Goal: Information Seeking & Learning: Learn about a topic

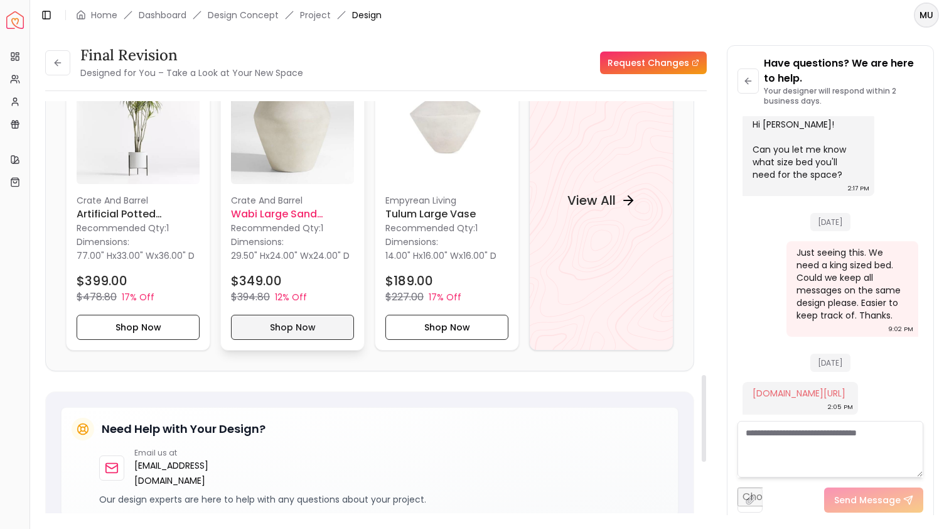
scroll to position [1308, 0]
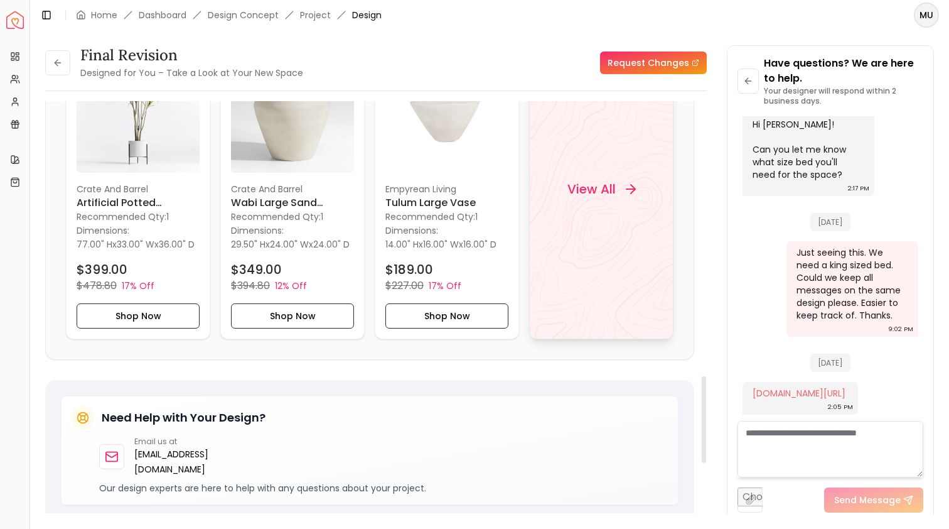
click at [595, 196] on h4 "View All" at bounding box center [591, 189] width 48 height 18
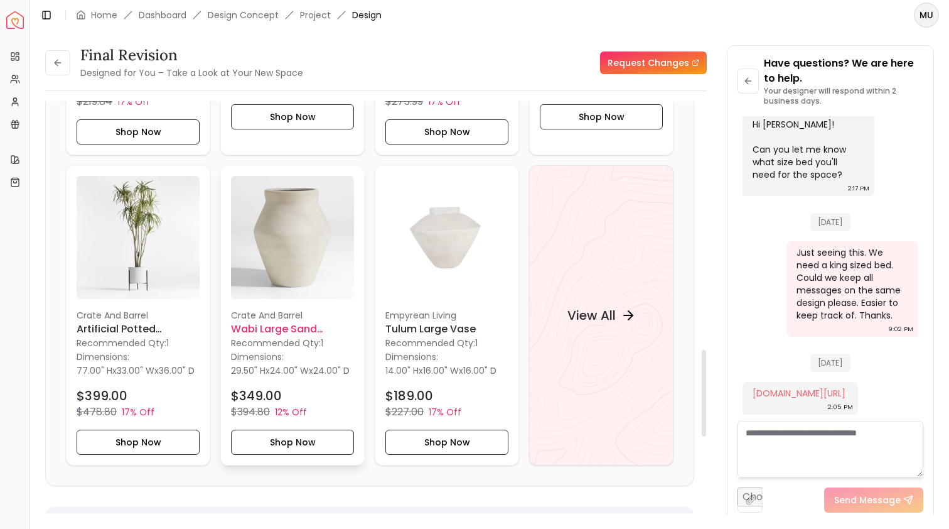
scroll to position [960, 0]
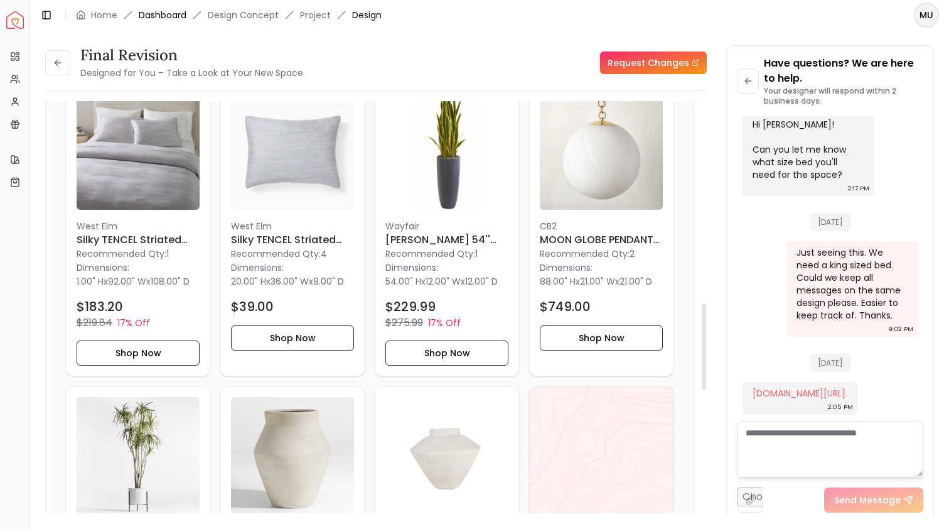
click at [161, 18] on link "Dashboard" at bounding box center [163, 15] width 48 height 13
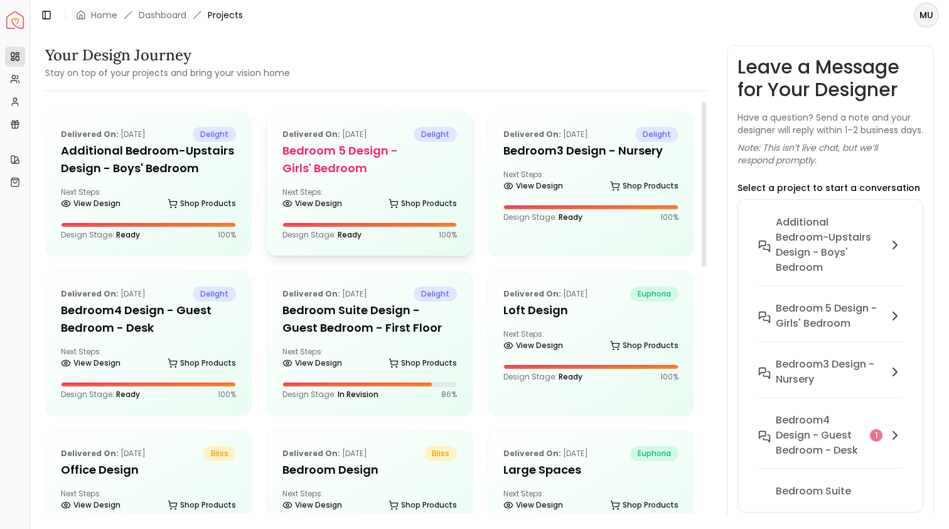
click at [332, 156] on h5 "Bedroom 5 design - Girls' Bedroom" at bounding box center [369, 159] width 175 height 35
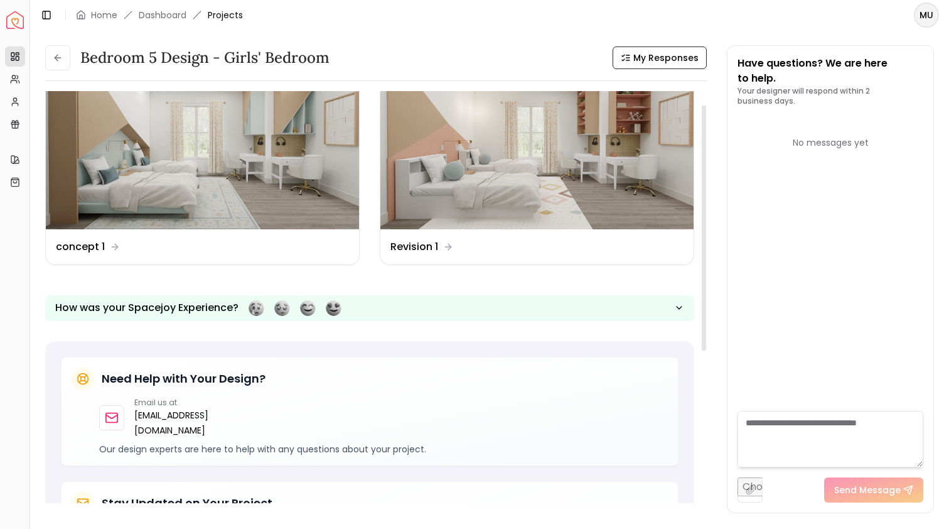
scroll to position [52, 0]
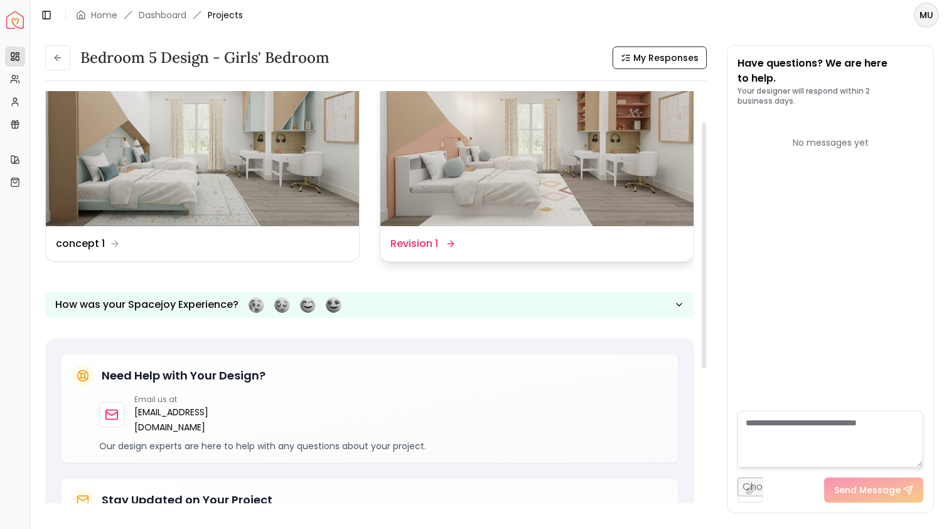
click at [493, 196] on img at bounding box center [536, 138] width 313 height 176
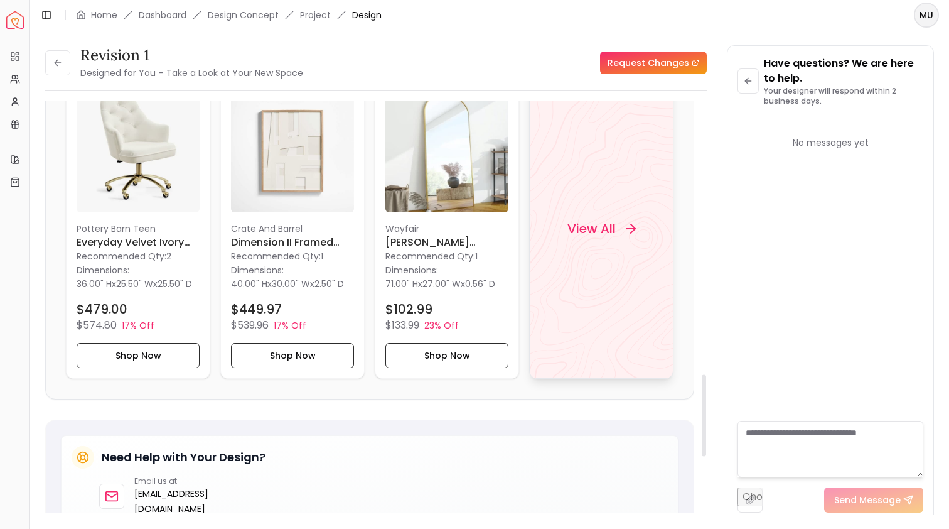
scroll to position [1372, 0]
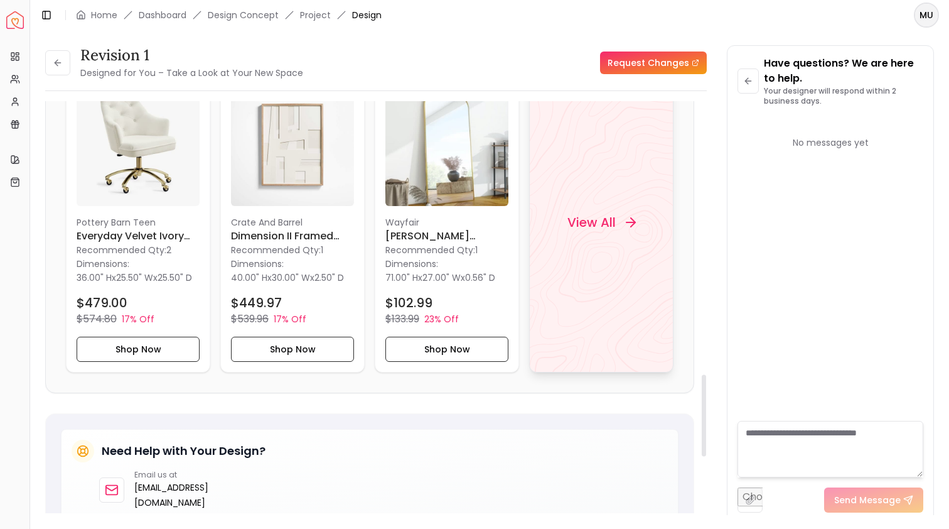
click at [608, 241] on div "View All" at bounding box center [601, 222] width 99 height 38
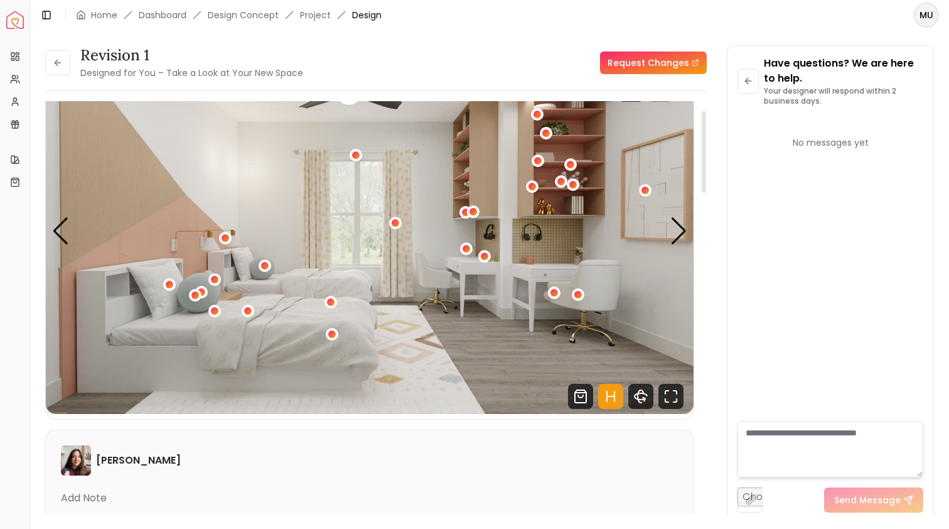
scroll to position [64, 0]
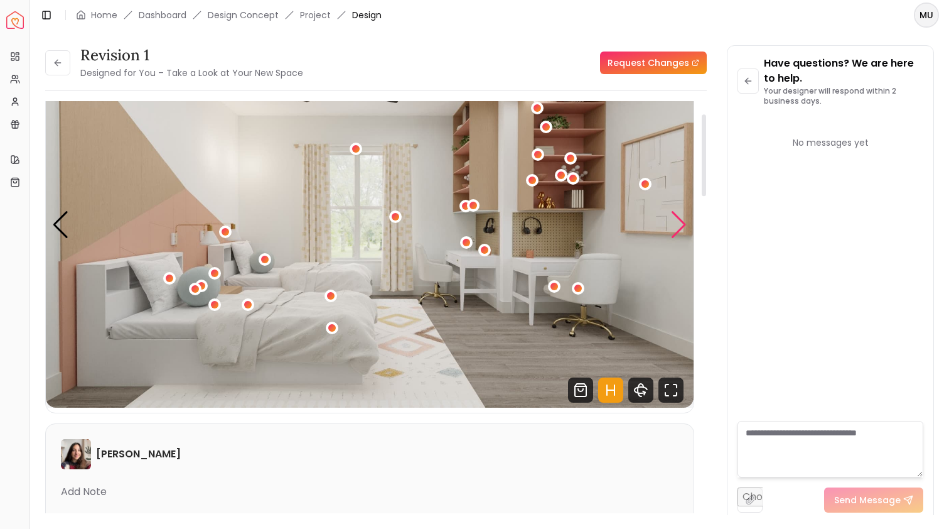
click at [677, 217] on div "Next slide" at bounding box center [678, 225] width 17 height 28
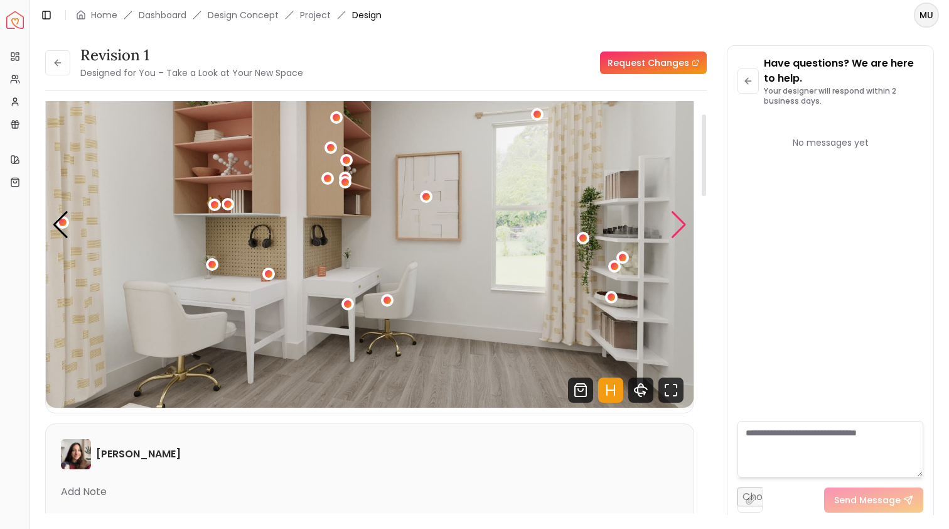
click at [677, 217] on div "Next slide" at bounding box center [678, 225] width 17 height 28
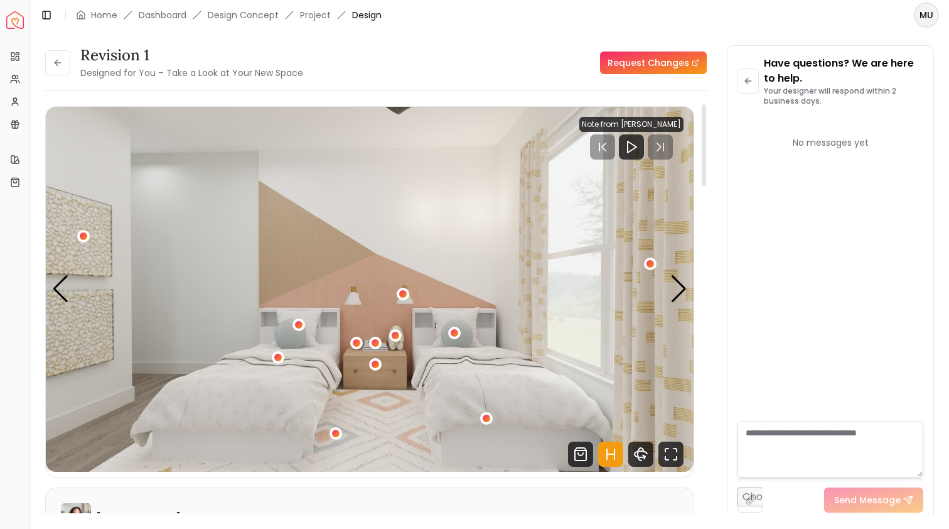
scroll to position [21, 0]
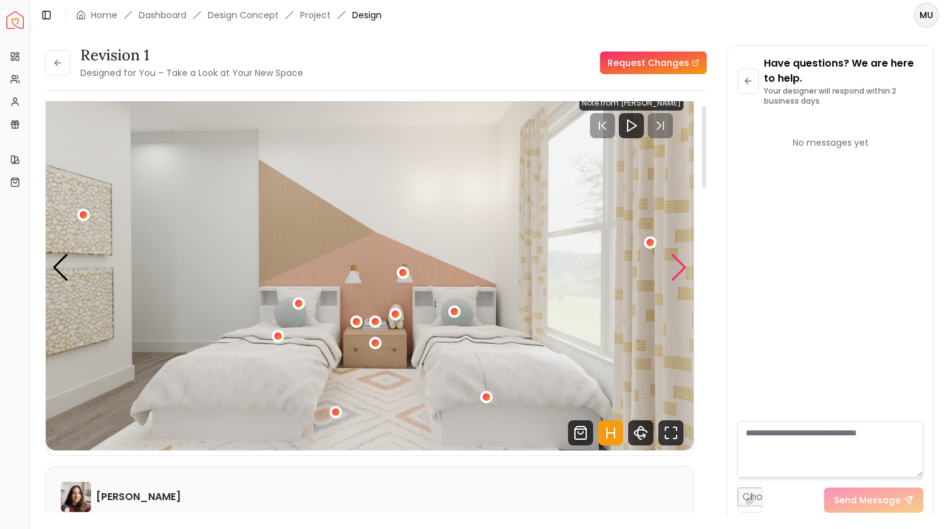
click at [678, 271] on div "Next slide" at bounding box center [678, 268] width 17 height 28
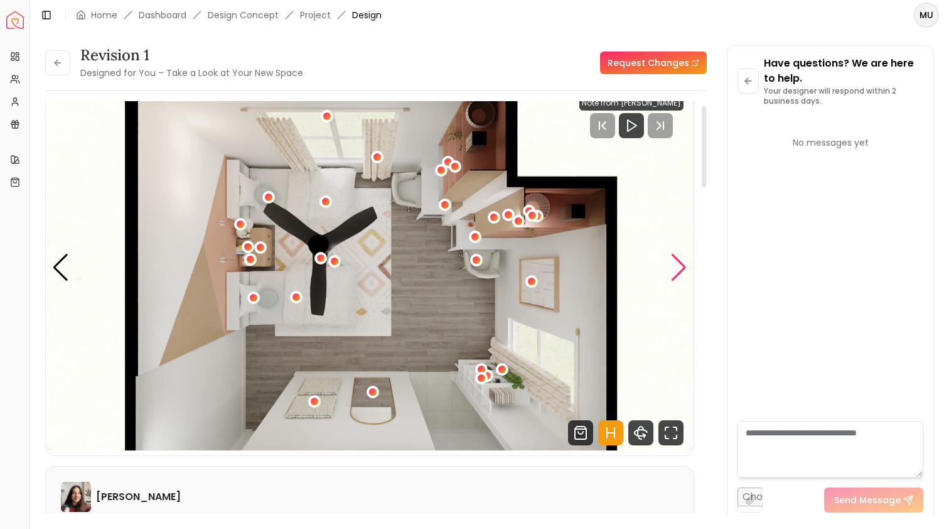
click at [678, 271] on div "Next slide" at bounding box center [678, 268] width 17 height 28
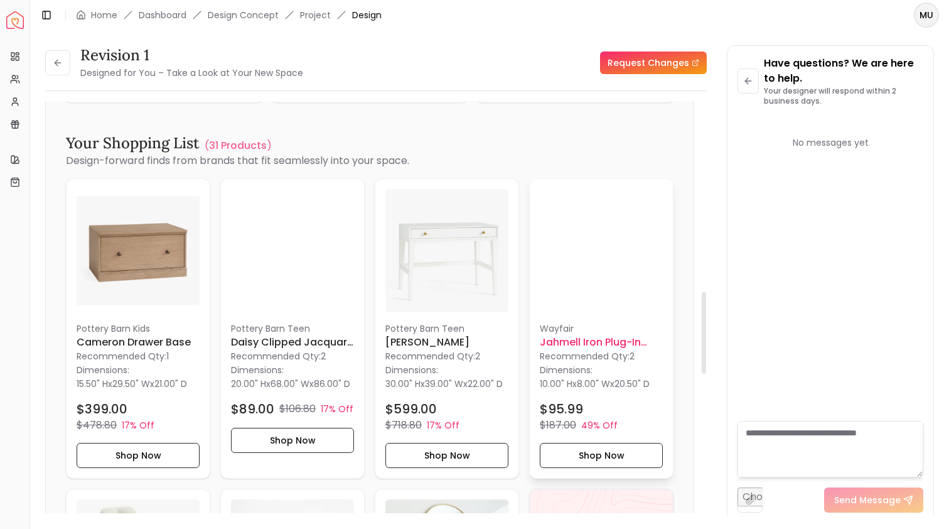
scroll to position [957, 0]
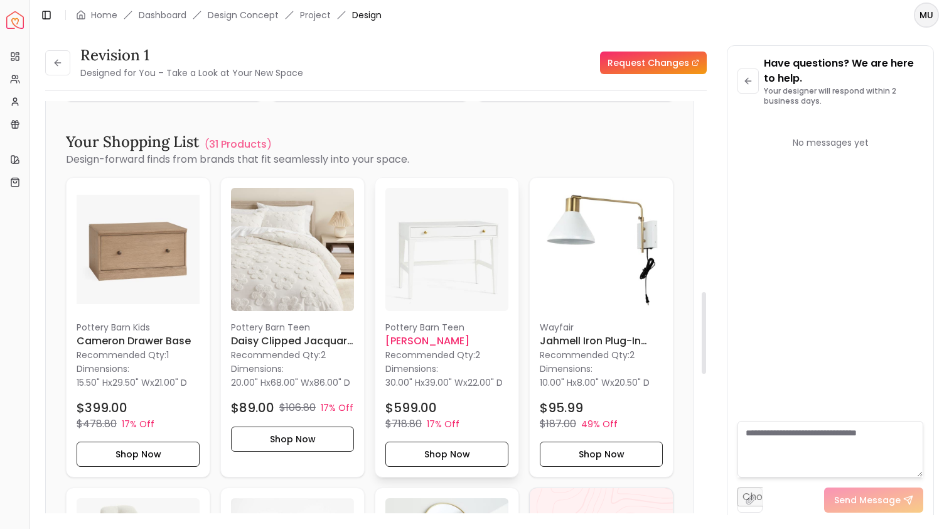
click at [473, 276] on img at bounding box center [446, 249] width 123 height 123
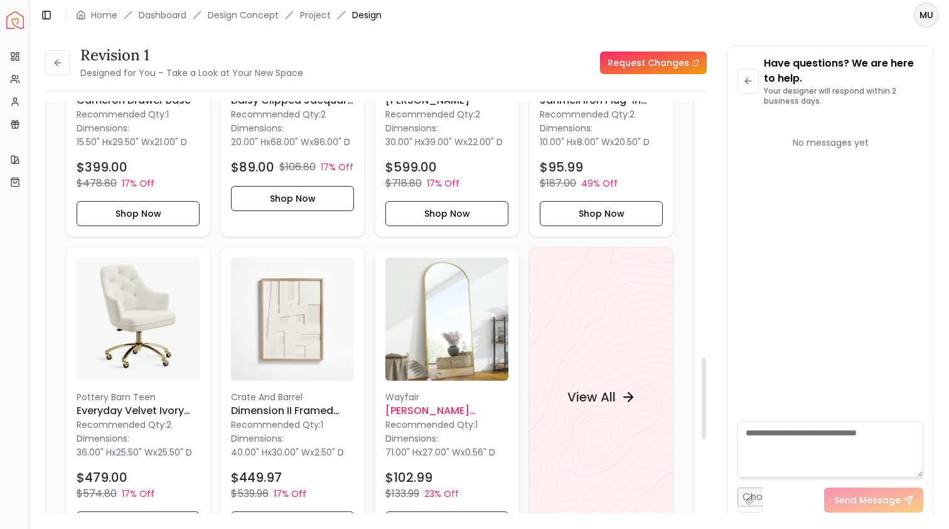
scroll to position [1323, 0]
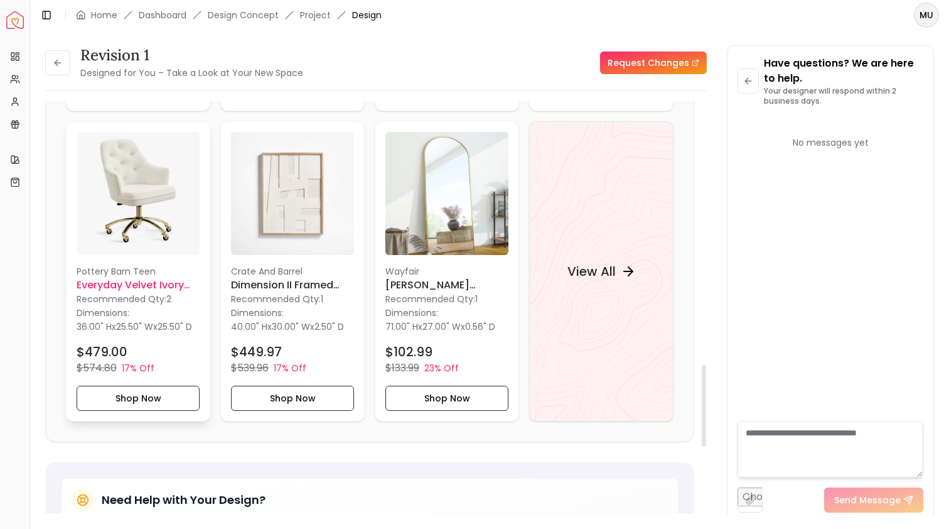
click at [151, 193] on img at bounding box center [138, 193] width 123 height 123
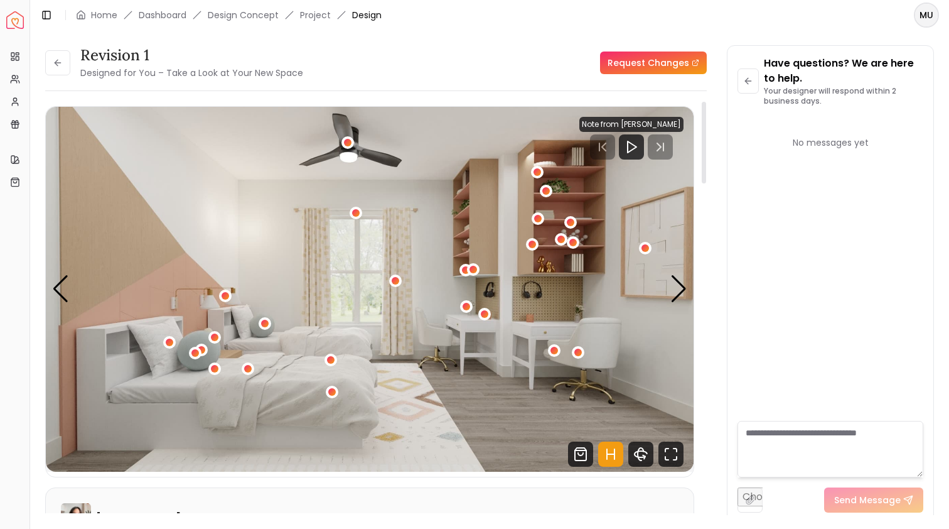
scroll to position [0, 0]
click at [678, 296] on div "Next slide" at bounding box center [678, 289] width 17 height 28
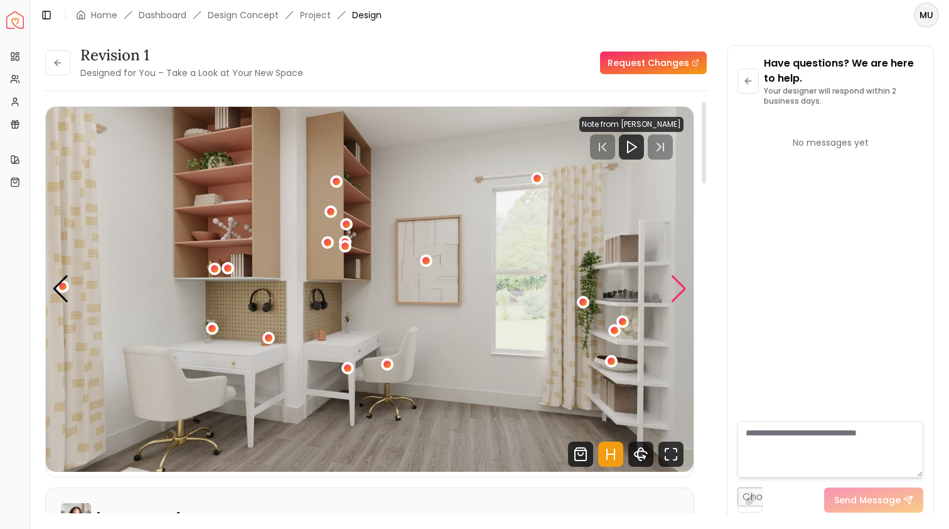
click at [678, 296] on div "Next slide" at bounding box center [678, 289] width 17 height 28
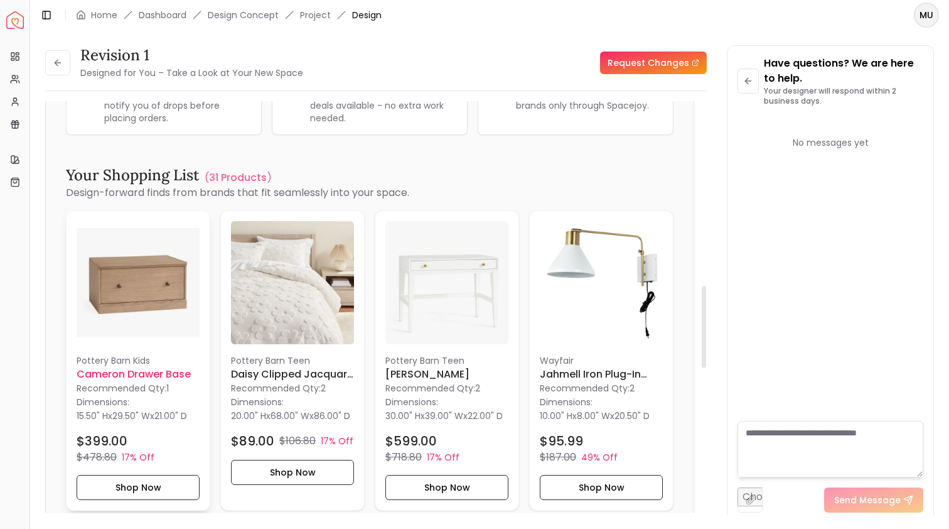
scroll to position [927, 0]
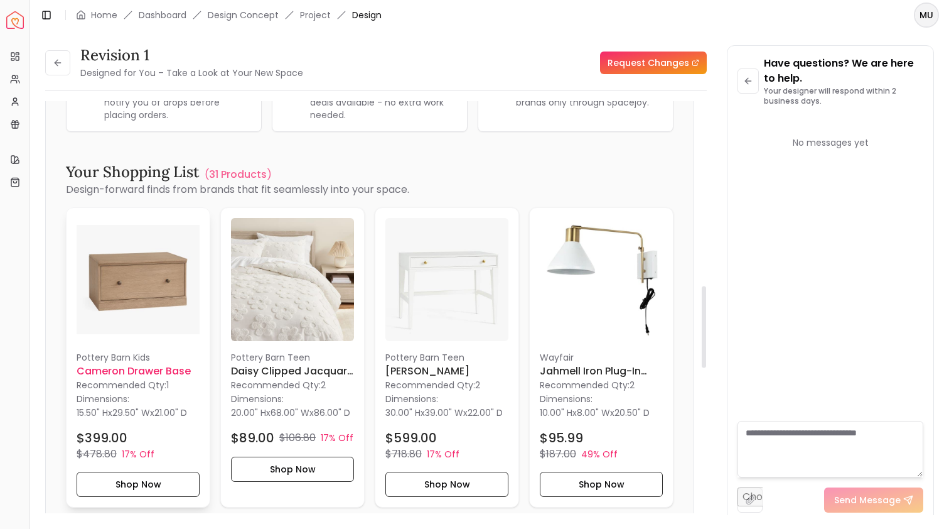
click at [155, 304] on img at bounding box center [138, 279] width 123 height 123
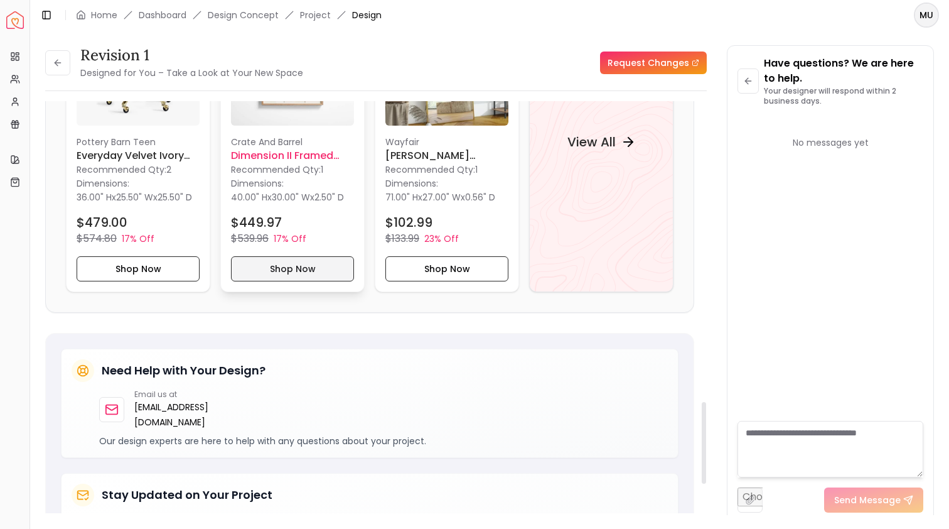
scroll to position [1379, 0]
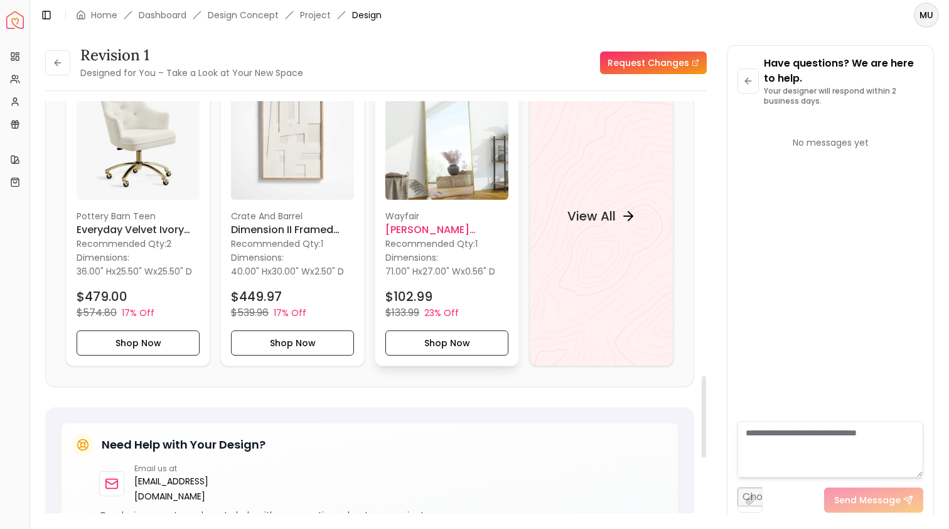
click at [451, 173] on img at bounding box center [446, 138] width 123 height 123
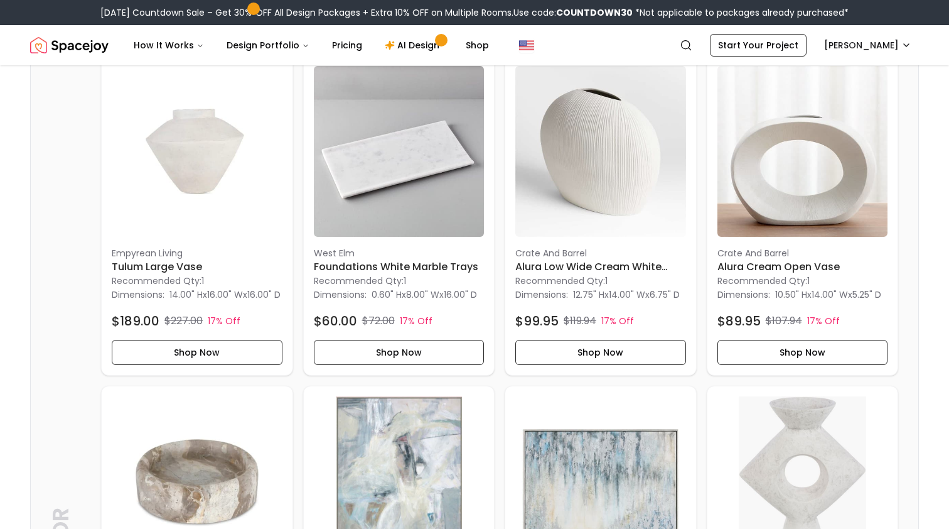
scroll to position [1812, 0]
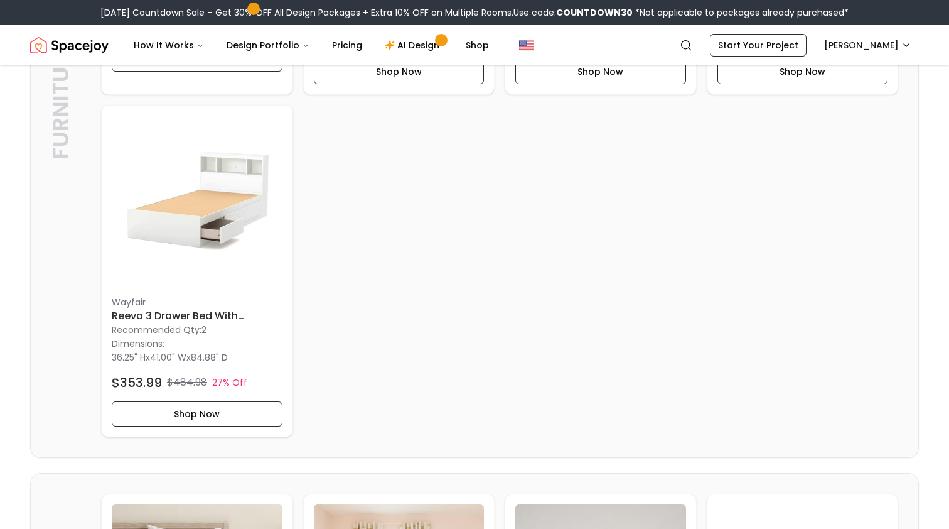
scroll to position [625, 0]
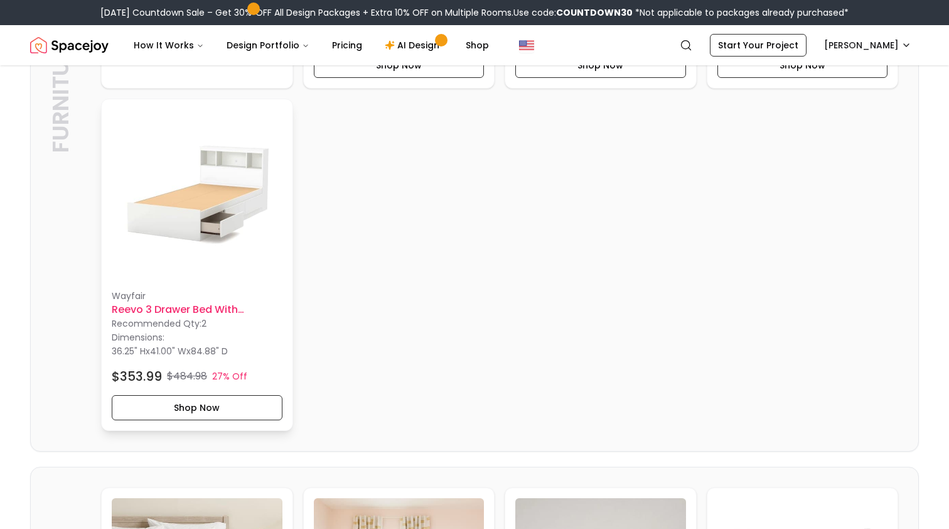
click at [213, 309] on h6 "Reevo 3 Drawer Bed With Bookcase-Twin" at bounding box center [197, 309] width 171 height 15
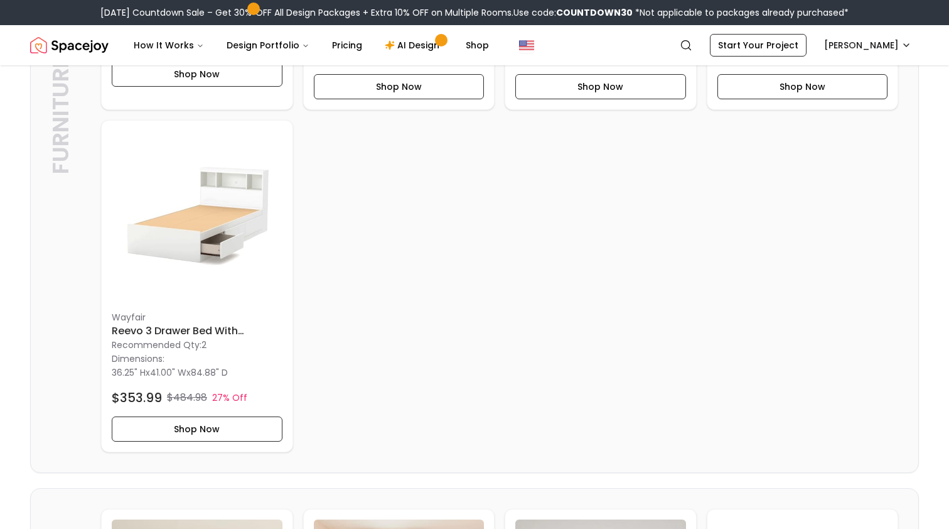
scroll to position [604, 0]
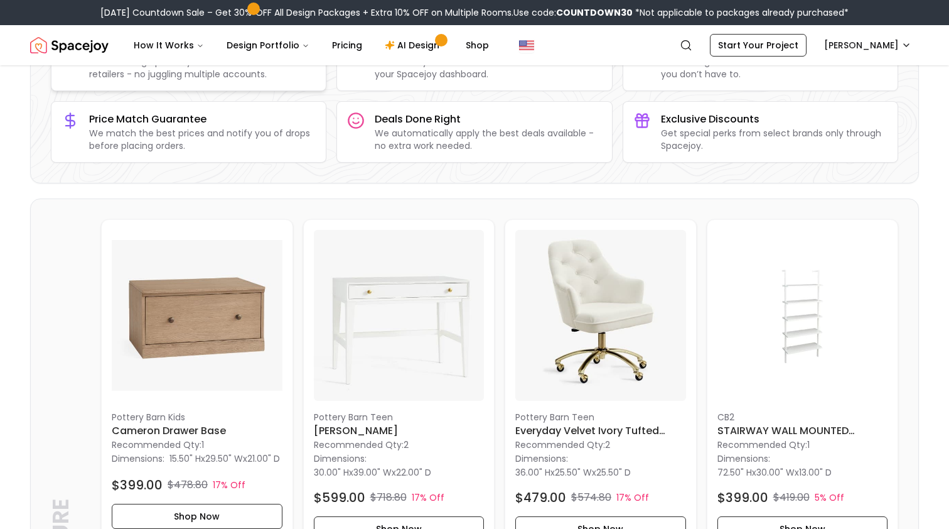
scroll to position [163, 0]
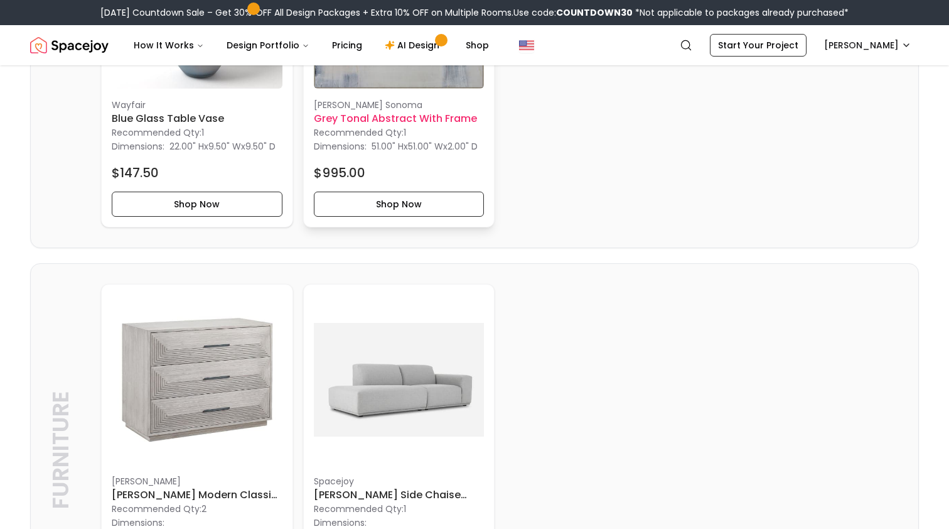
scroll to position [2636, 0]
